Goal: Information Seeking & Learning: Learn about a topic

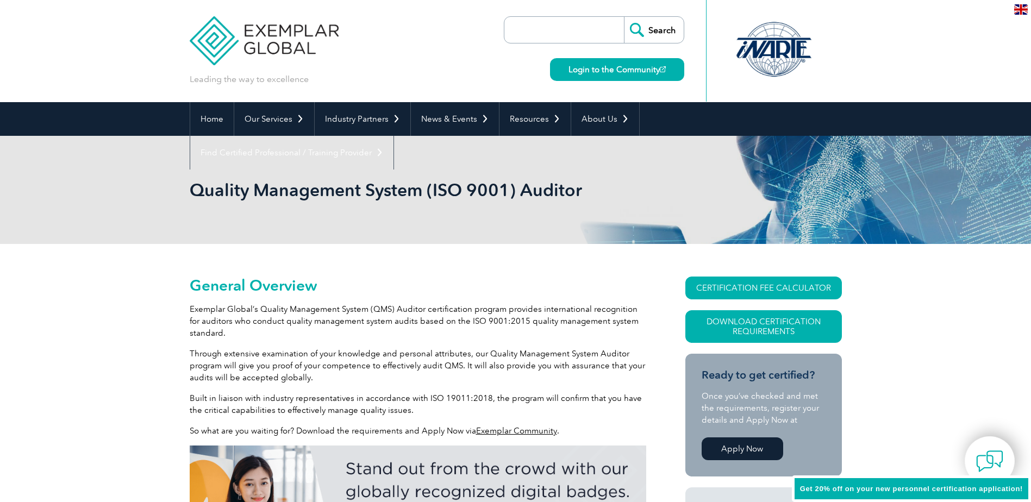
scroll to position [65, 0]
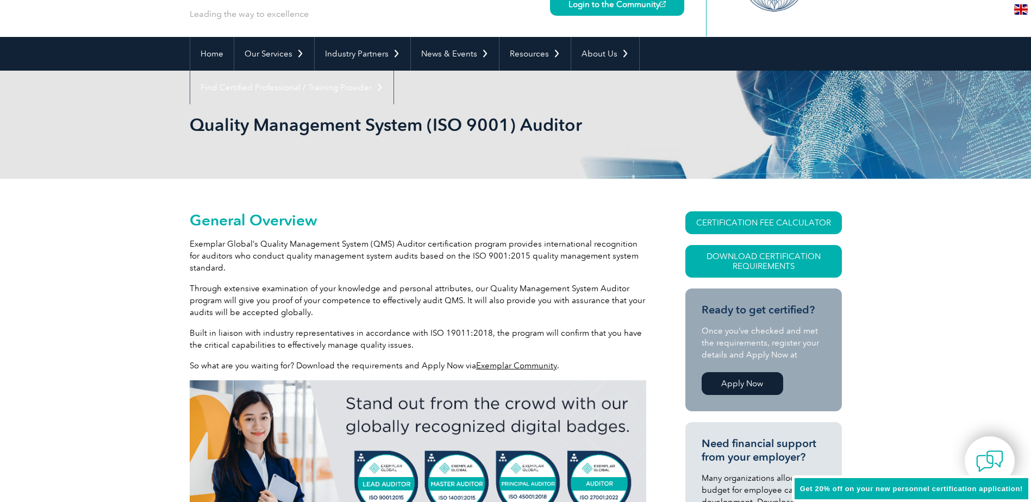
click at [342, 249] on p "Exemplar Global’s Quality Management System (QMS) Auditor certification program…" at bounding box center [418, 256] width 456 height 36
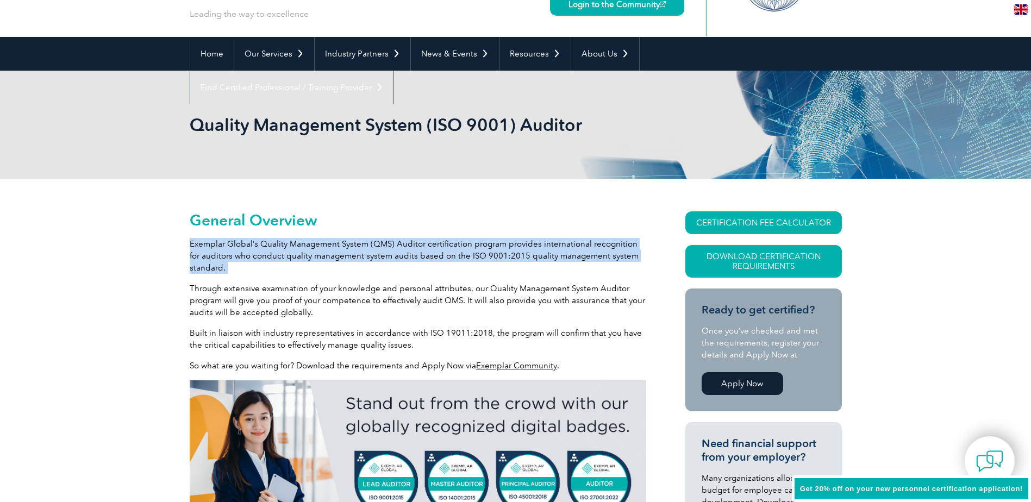
click at [341, 249] on p "Exemplar Global’s Quality Management System (QMS) Auditor certification program…" at bounding box center [418, 256] width 456 height 36
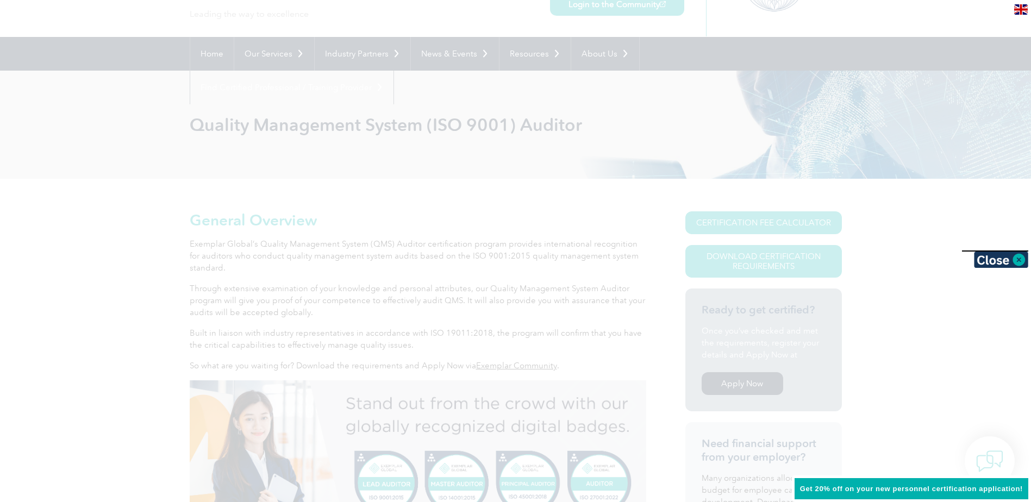
click at [341, 249] on div at bounding box center [515, 251] width 1031 height 502
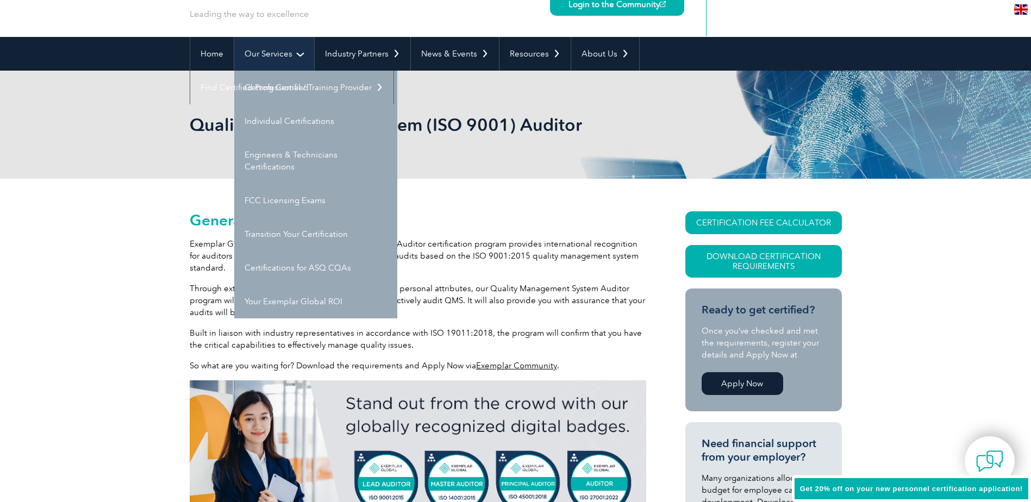
click at [261, 61] on link "Our Services" at bounding box center [274, 54] width 80 height 34
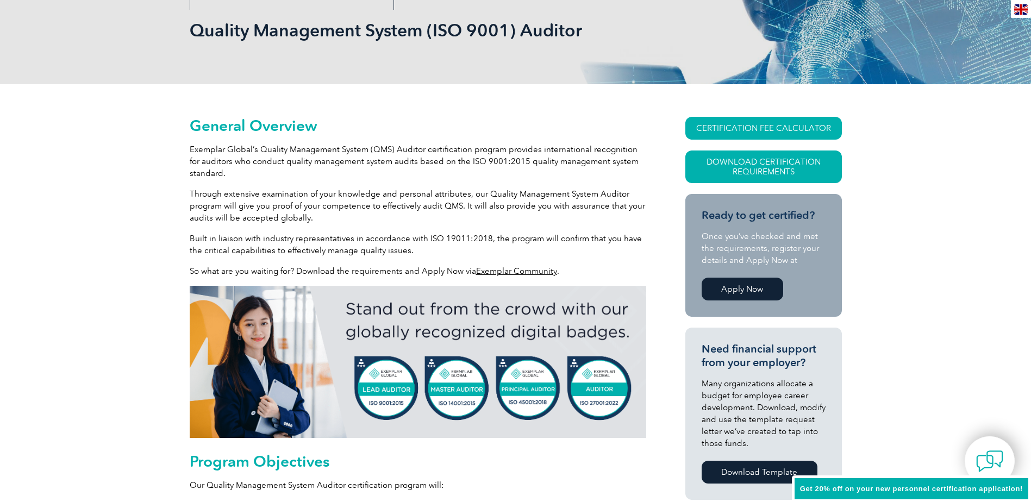
scroll to position [435, 0]
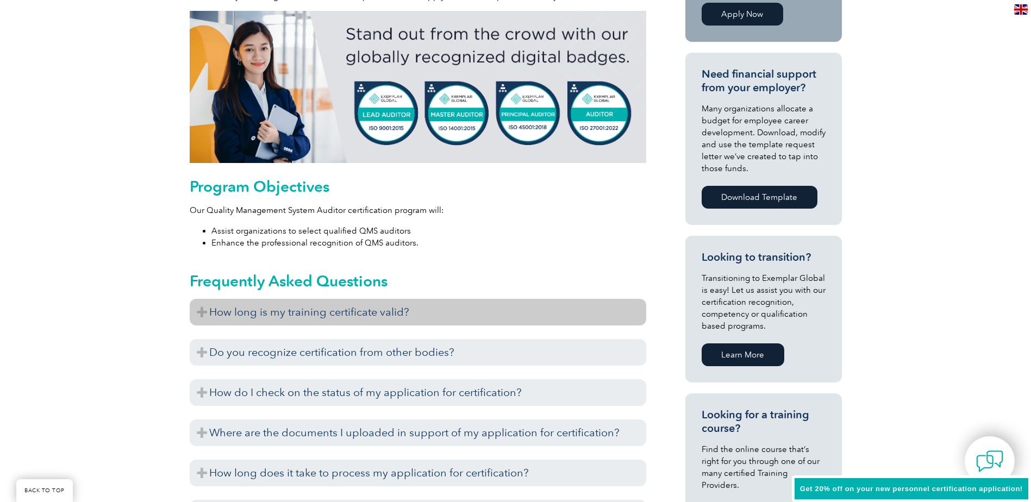
click at [400, 321] on h3 "How long is my training certificate valid?" at bounding box center [418, 312] width 456 height 27
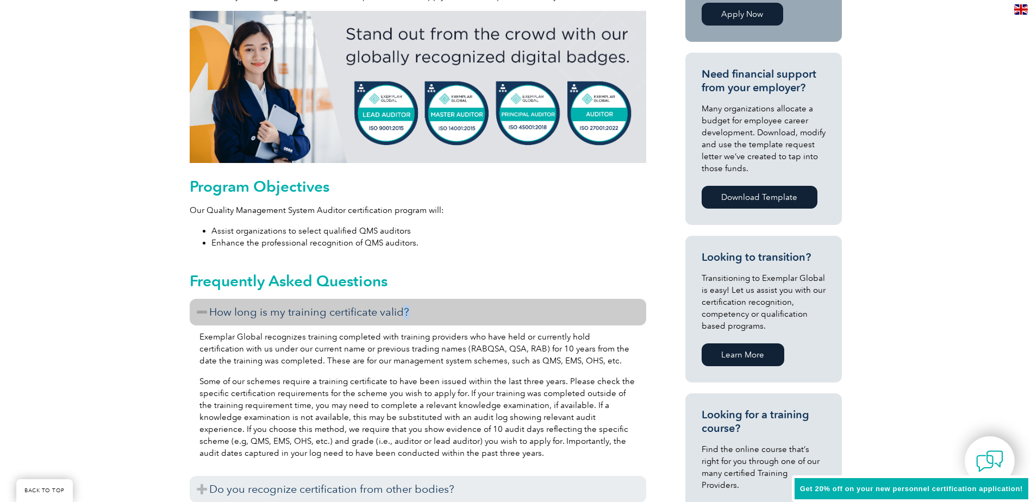
click at [400, 321] on h3 "How long is my training certificate valid?" at bounding box center [418, 312] width 456 height 27
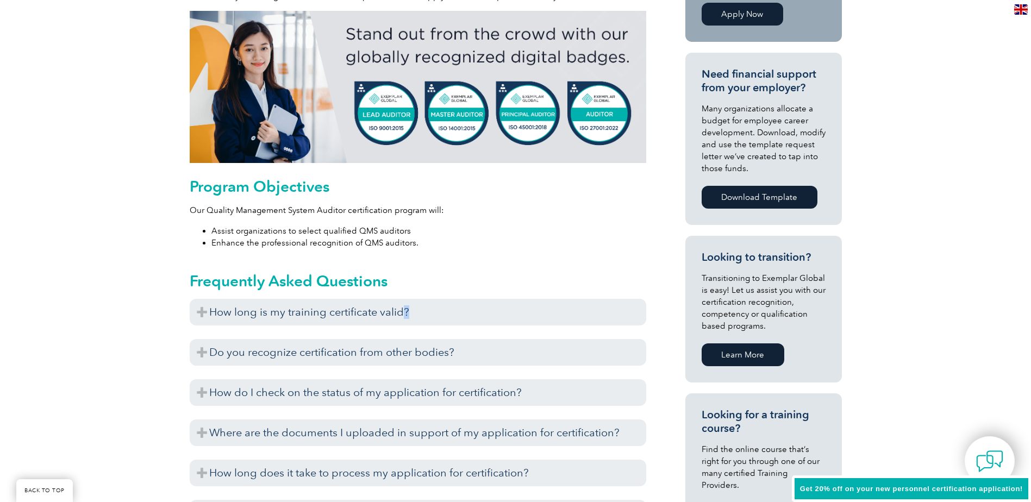
scroll to position [0, 0]
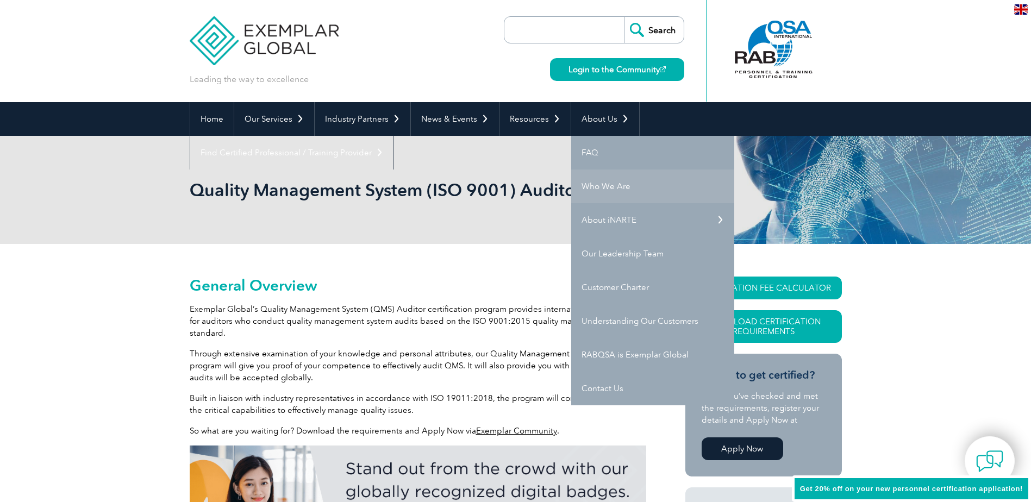
click at [608, 190] on link "Who We Are" at bounding box center [652, 187] width 163 height 34
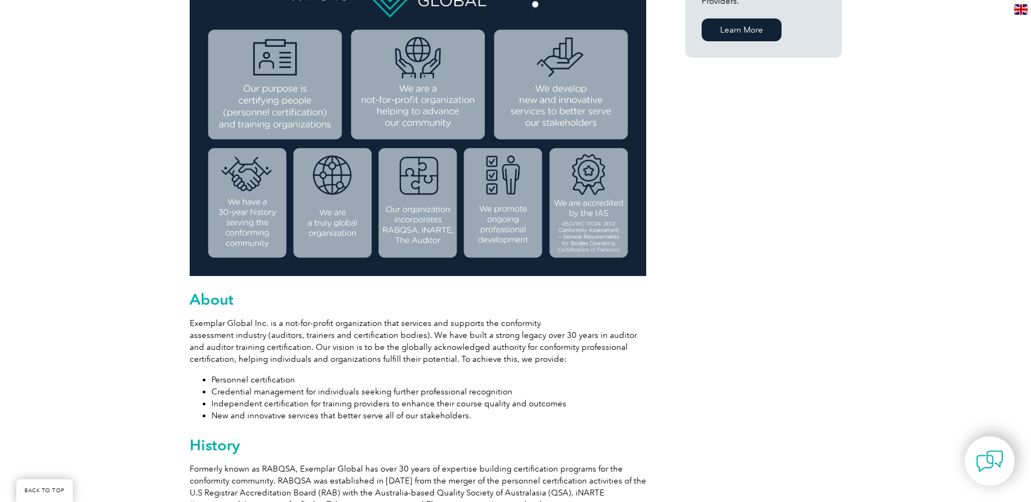
scroll to position [380, 0]
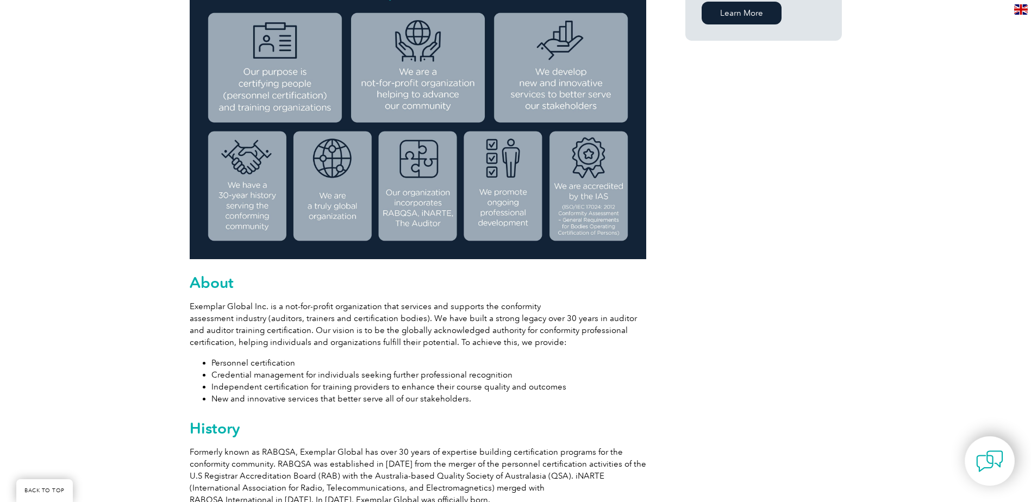
click at [300, 313] on p "Exemplar Global Inc. is a not-for-profit organization that services and support…" at bounding box center [418, 324] width 456 height 48
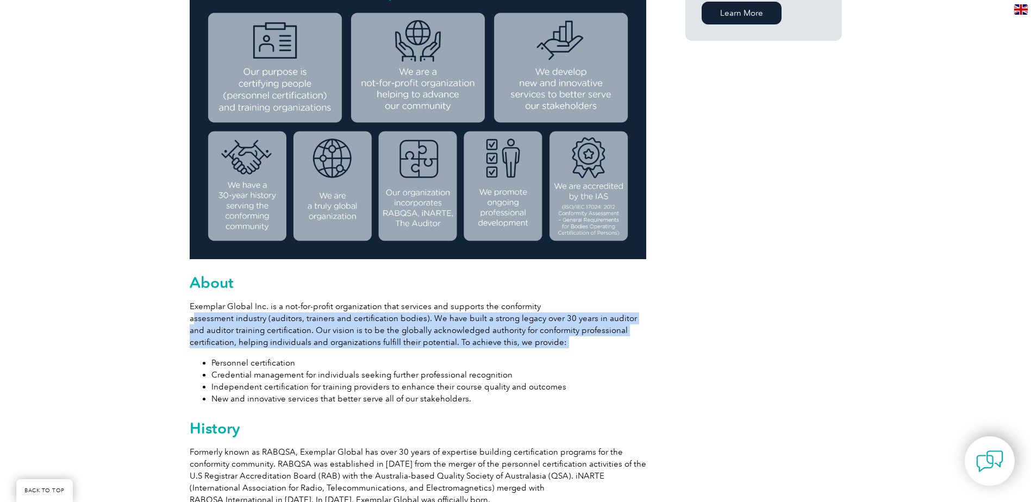
click at [300, 313] on p "Exemplar Global Inc. is a not-for-profit organization that services and support…" at bounding box center [418, 324] width 456 height 48
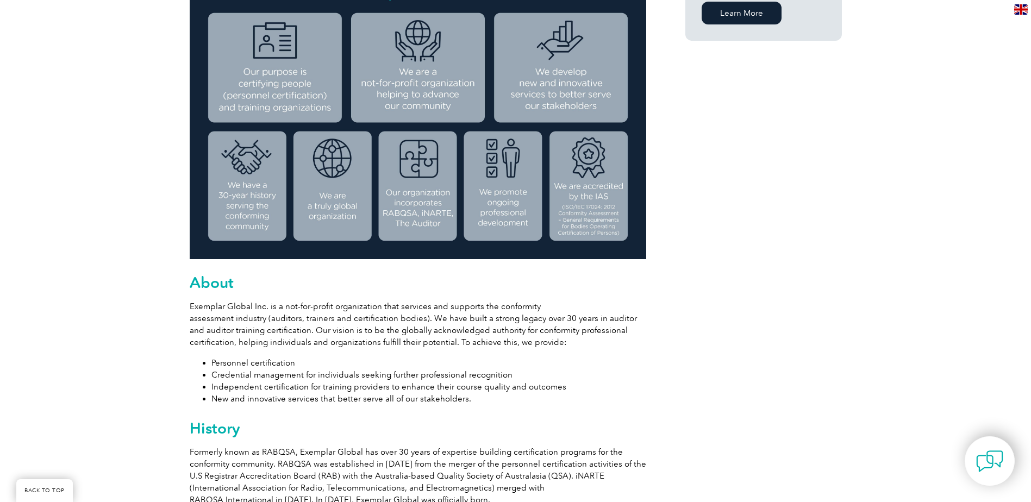
click at [302, 311] on p "Exemplar Global Inc. is a not-for-profit organization that services and support…" at bounding box center [418, 324] width 456 height 48
drag, startPoint x: 302, startPoint y: 311, endPoint x: 306, endPoint y: 308, distance: 5.8
click at [306, 308] on p "Exemplar Global Inc. is a not-for-profit organization that services and support…" at bounding box center [418, 324] width 456 height 48
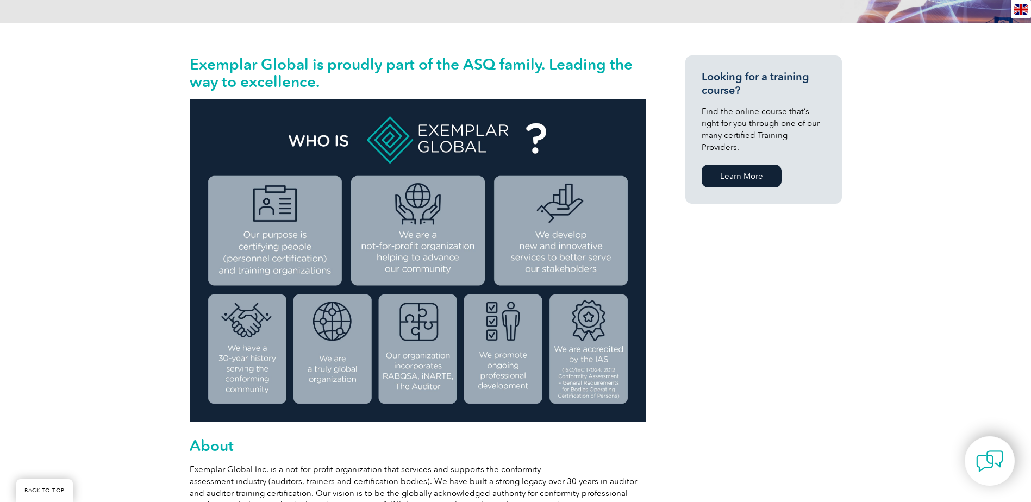
scroll to position [0, 0]
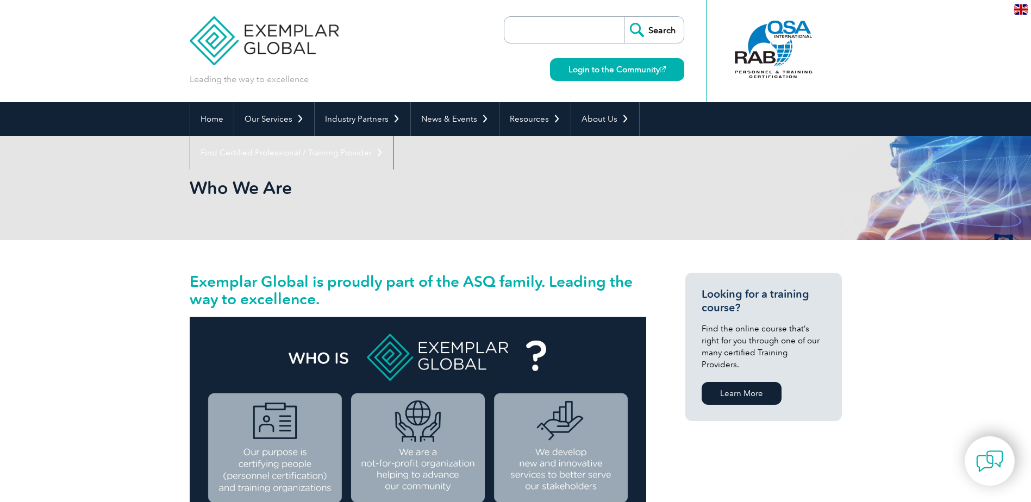
click at [508, 282] on h2 "Exemplar Global is proudly part of the ASQ family. Leading the way to excellenc…" at bounding box center [418, 290] width 456 height 35
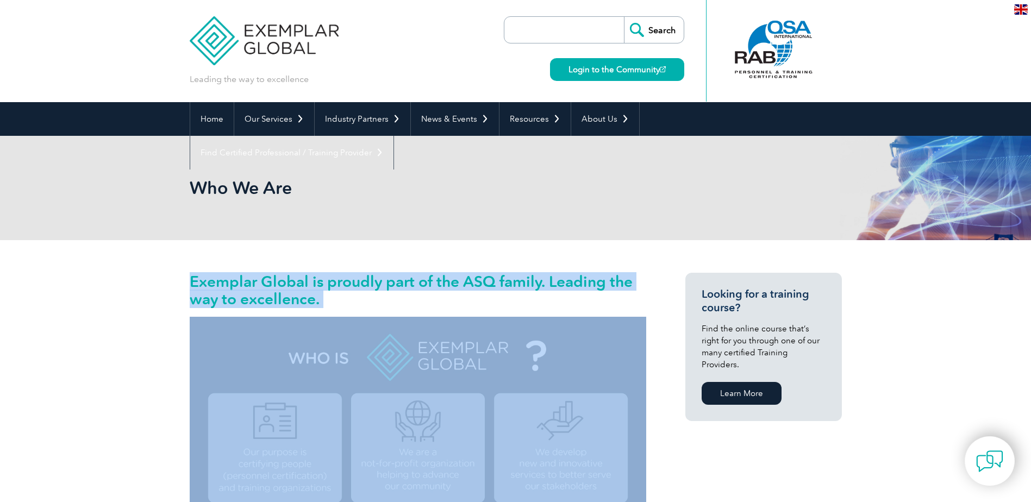
click at [508, 282] on h2 "Exemplar Global is proudly part of the ASQ family. Leading the way to excellenc…" at bounding box center [418, 290] width 456 height 35
